Goal: Find specific page/section: Find specific page/section

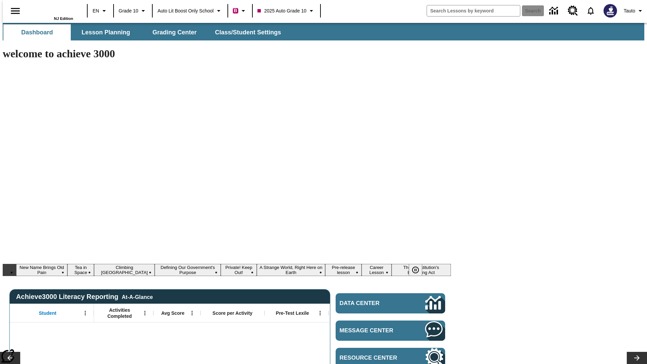
type input "-1"
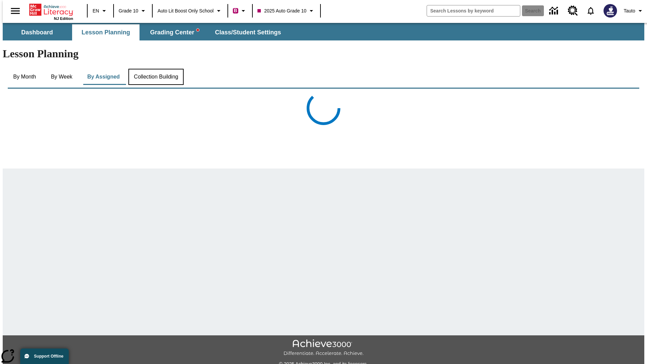
click at [155, 69] on button "Collection Building" at bounding box center [155, 77] width 55 height 16
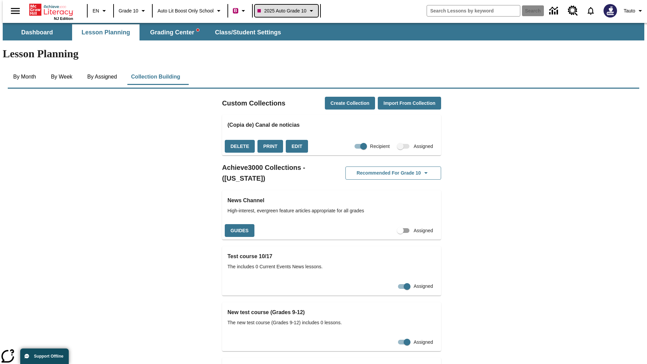
click at [287, 11] on span "2025 Auto Grade 10" at bounding box center [281, 10] width 49 height 7
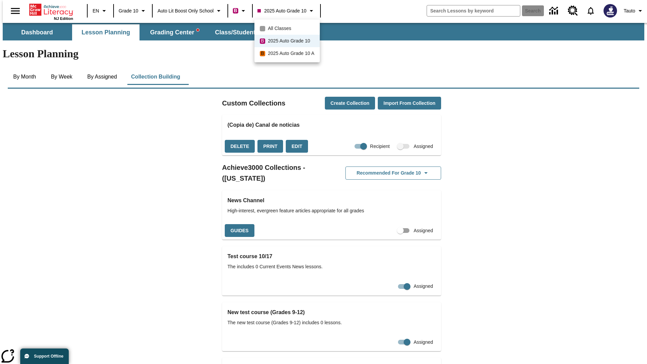
click at [288, 28] on span "All Classes" at bounding box center [279, 28] width 23 height 7
